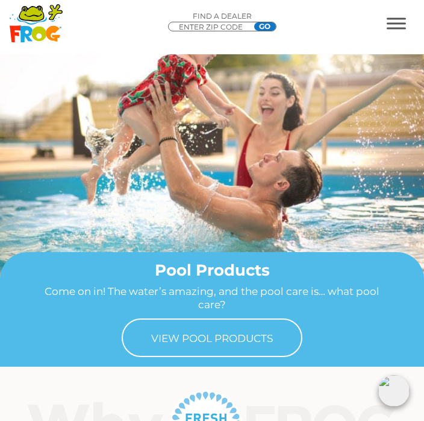
scroll to position [807, 0]
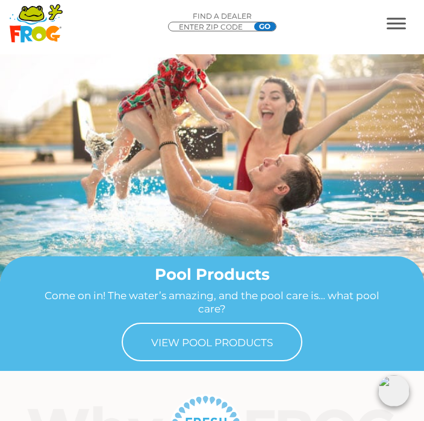
click at [255, 344] on link "View Pool Products" at bounding box center [212, 341] width 181 height 39
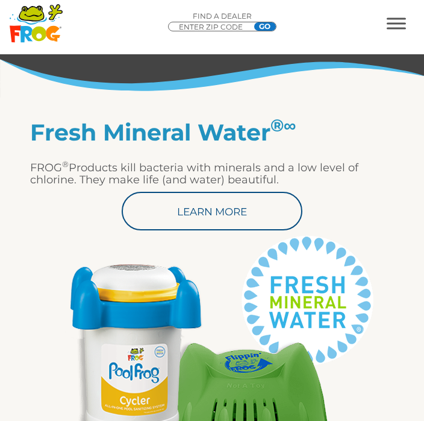
scroll to position [394, 0]
click at [220, 216] on link "Learn More" at bounding box center [212, 211] width 181 height 39
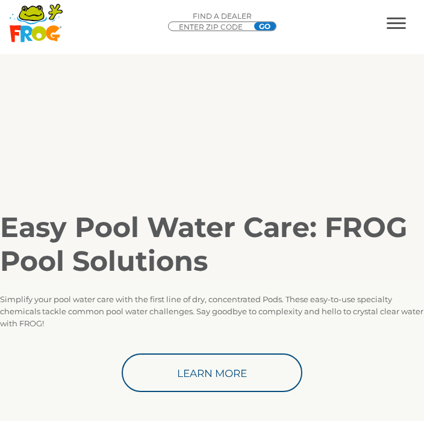
scroll to position [1071, 0]
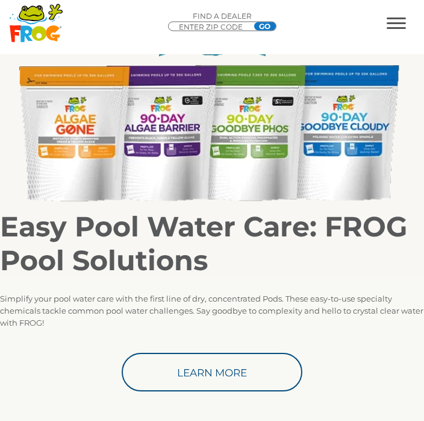
click at [254, 368] on link "Learn More" at bounding box center [212, 372] width 181 height 39
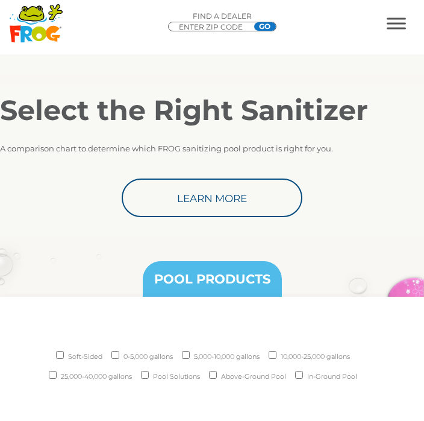
scroll to position [1434, 0]
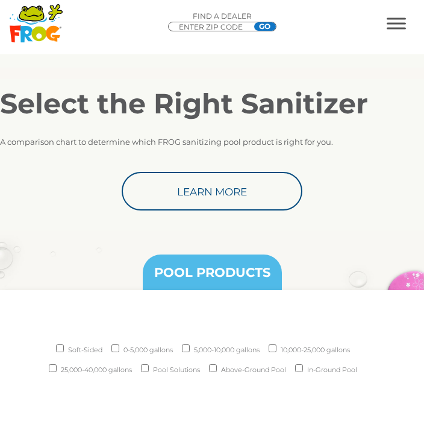
click at [303, 372] on input "In-Ground Pool" at bounding box center [299, 368] width 8 height 8
checkbox input "true"
click at [274, 352] on input "10,000-25,000 gallons" at bounding box center [273, 348] width 8 height 8
checkbox input "true"
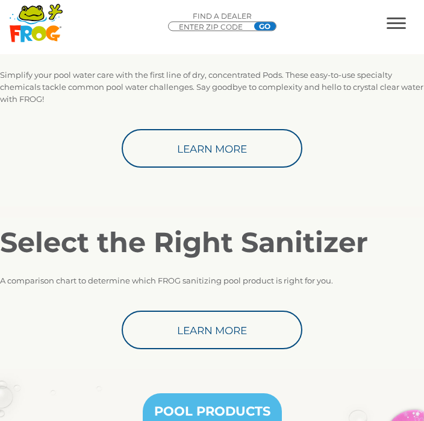
scroll to position [1295, 0]
click at [242, 331] on link "Learn More" at bounding box center [212, 329] width 181 height 39
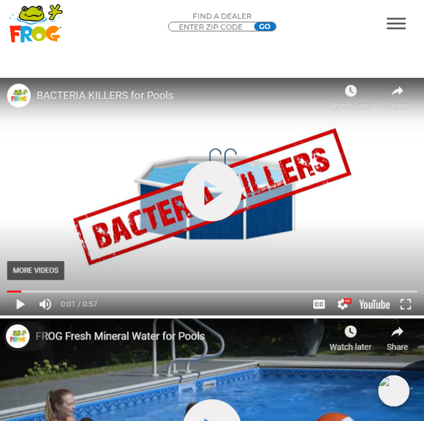
scroll to position [621, 0]
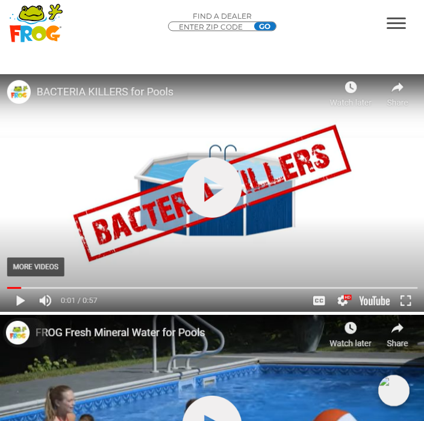
click at [204, 196] on link "hide-me" at bounding box center [213, 188] width 60 height 60
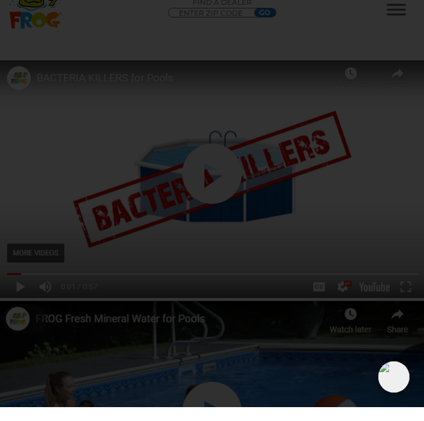
scroll to position [640, 0]
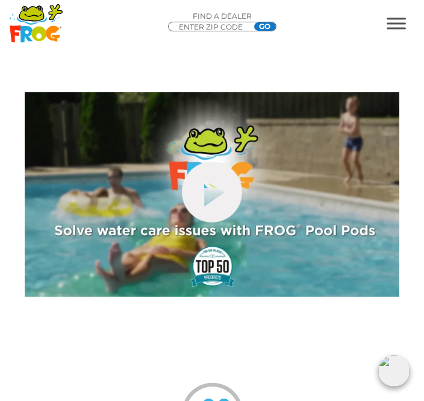
scroll to position [712, 0]
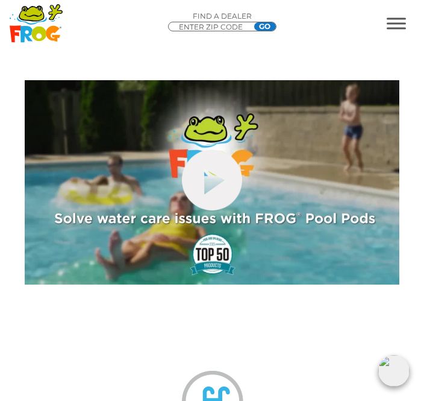
click at [212, 184] on link "hide-me" at bounding box center [212, 179] width 60 height 61
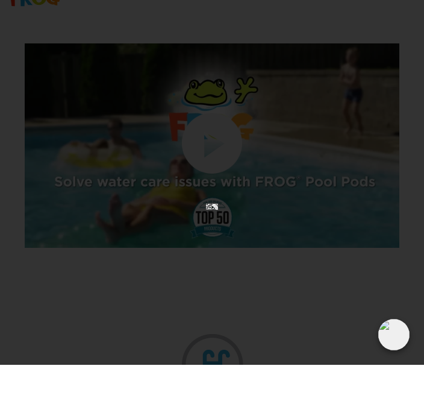
scroll to position [751, 0]
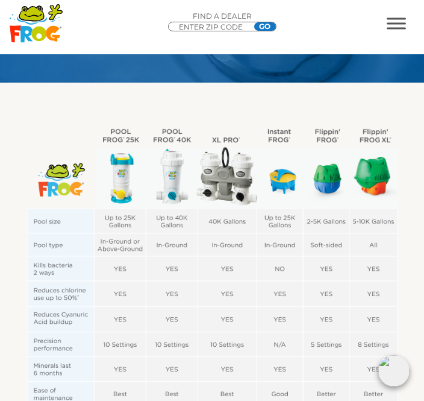
scroll to position [230, 0]
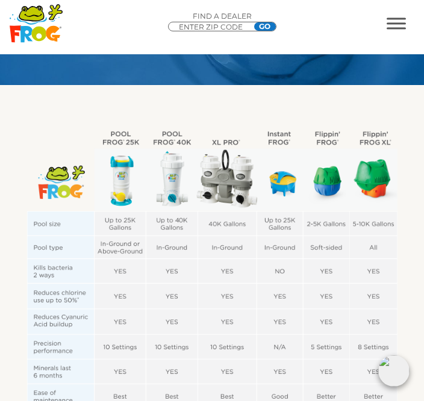
click at [122, 143] on img at bounding box center [212, 308] width 388 height 368
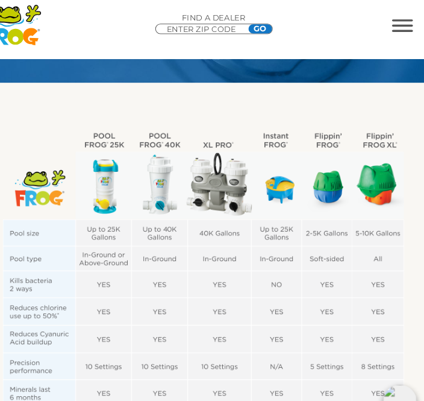
scroll to position [226, 0]
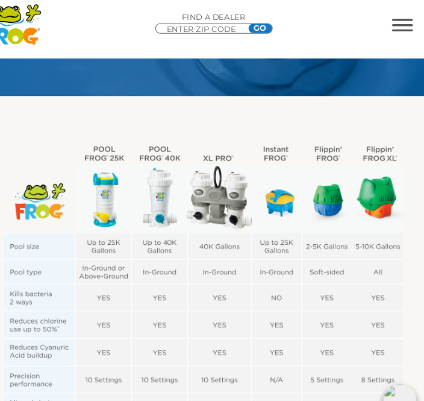
click at [117, 176] on img at bounding box center [212, 312] width 388 height 368
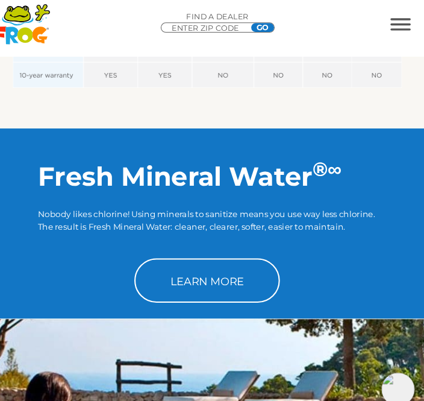
scroll to position [627, 0]
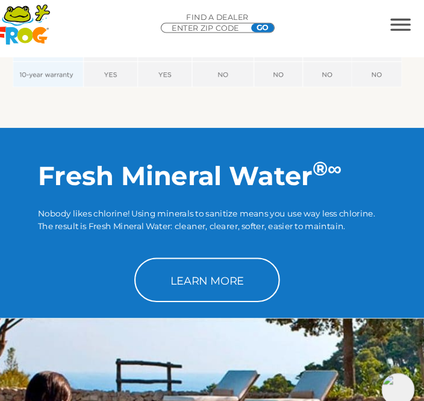
click at [221, 269] on link "Learn More" at bounding box center [212, 266] width 139 height 42
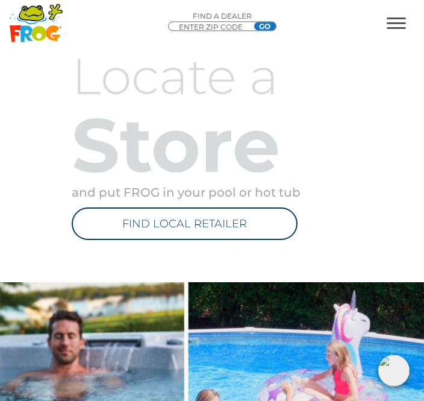
scroll to position [2166, 0]
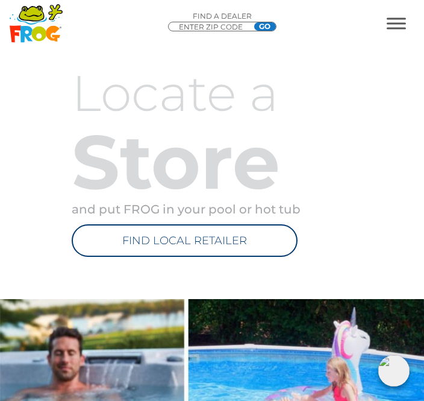
click at [239, 257] on link "FIND LOCAL RETAILER" at bounding box center [185, 240] width 226 height 33
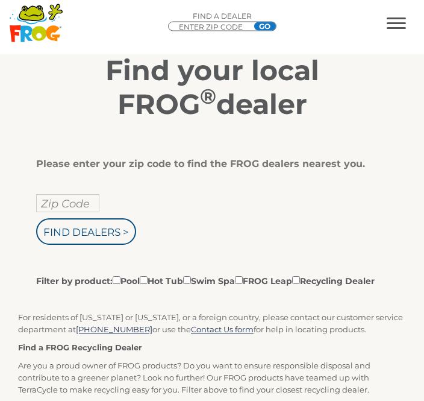
scroll to position [191, 0]
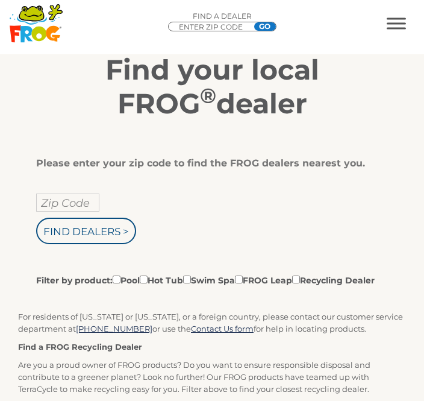
click at [52, 209] on input "Zip Code" at bounding box center [67, 202] width 63 height 18
click at [52, 208] on input "text" at bounding box center [67, 202] width 63 height 18
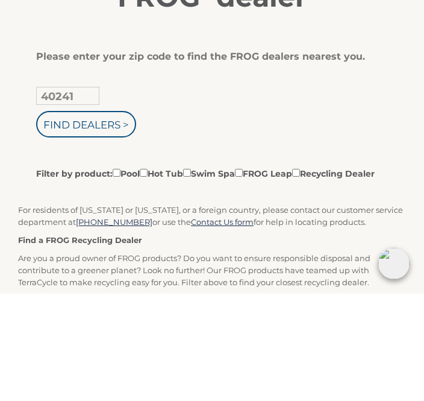
type input "40241"
click at [102, 218] on input "Find Dealers >" at bounding box center [86, 231] width 100 height 27
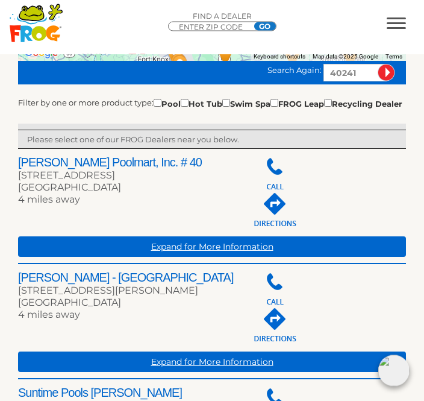
scroll to position [387, 0]
click at [251, 372] on link "Expand for More Information" at bounding box center [212, 361] width 388 height 20
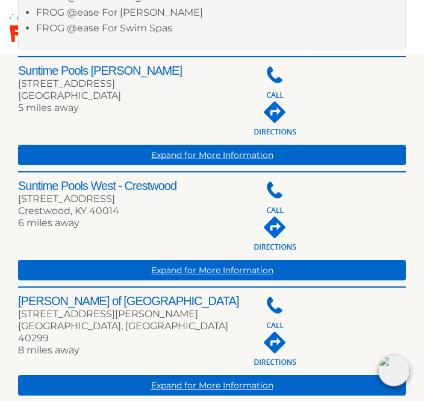
scroll to position [798, 0]
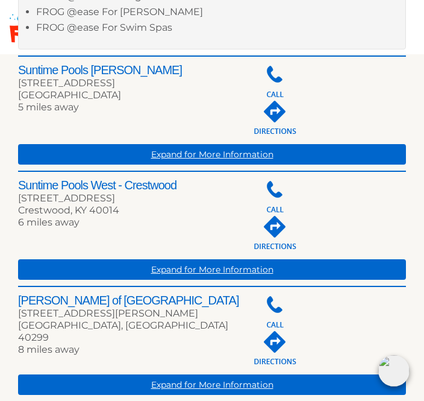
click at [228, 280] on link "Expand for More Information" at bounding box center [212, 269] width 388 height 20
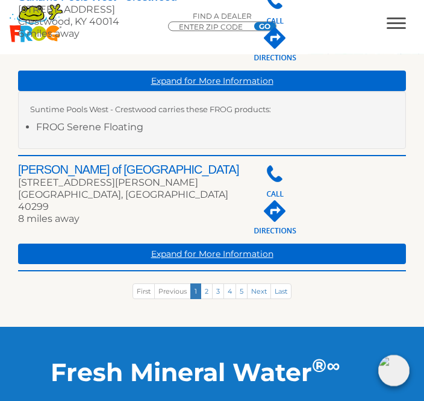
scroll to position [988, 0]
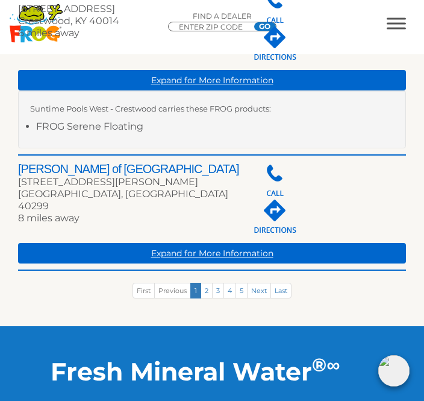
click at [209, 298] on link "2" at bounding box center [207, 291] width 12 height 16
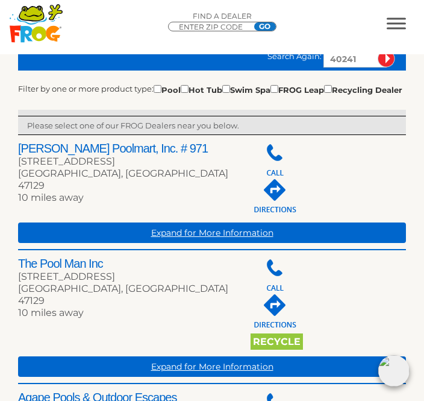
scroll to position [403, 0]
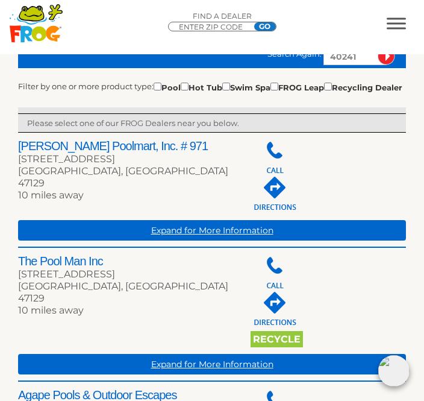
click at [245, 240] on link "Expand for More Information" at bounding box center [212, 230] width 388 height 20
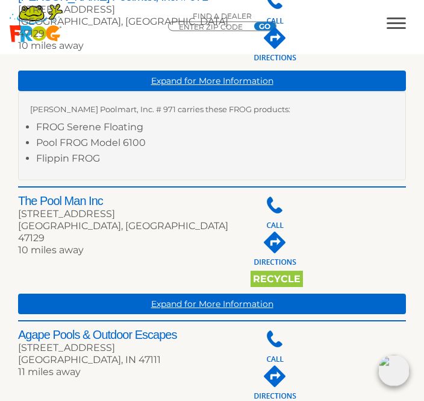
scroll to position [553, 0]
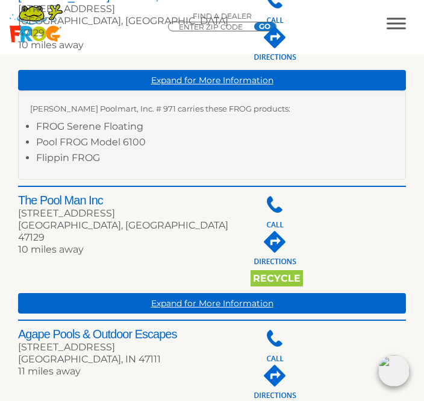
click at [224, 313] on link "Expand for More Information" at bounding box center [212, 303] width 388 height 20
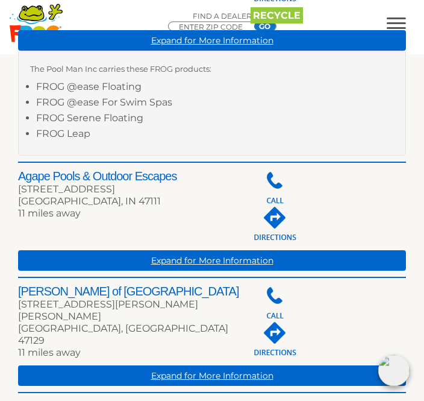
scroll to position [816, 0]
